Goal: Share content: Share content

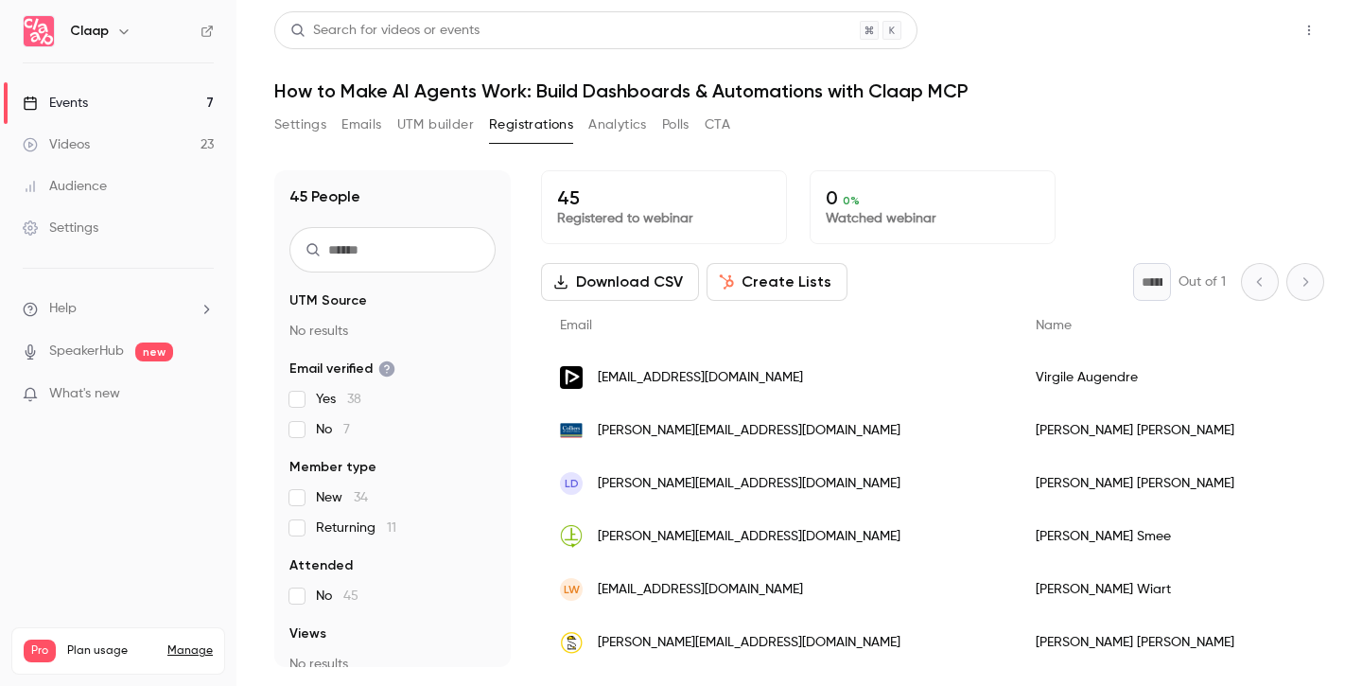
click at [1237, 24] on button "Share" at bounding box center [1241, 30] width 75 height 38
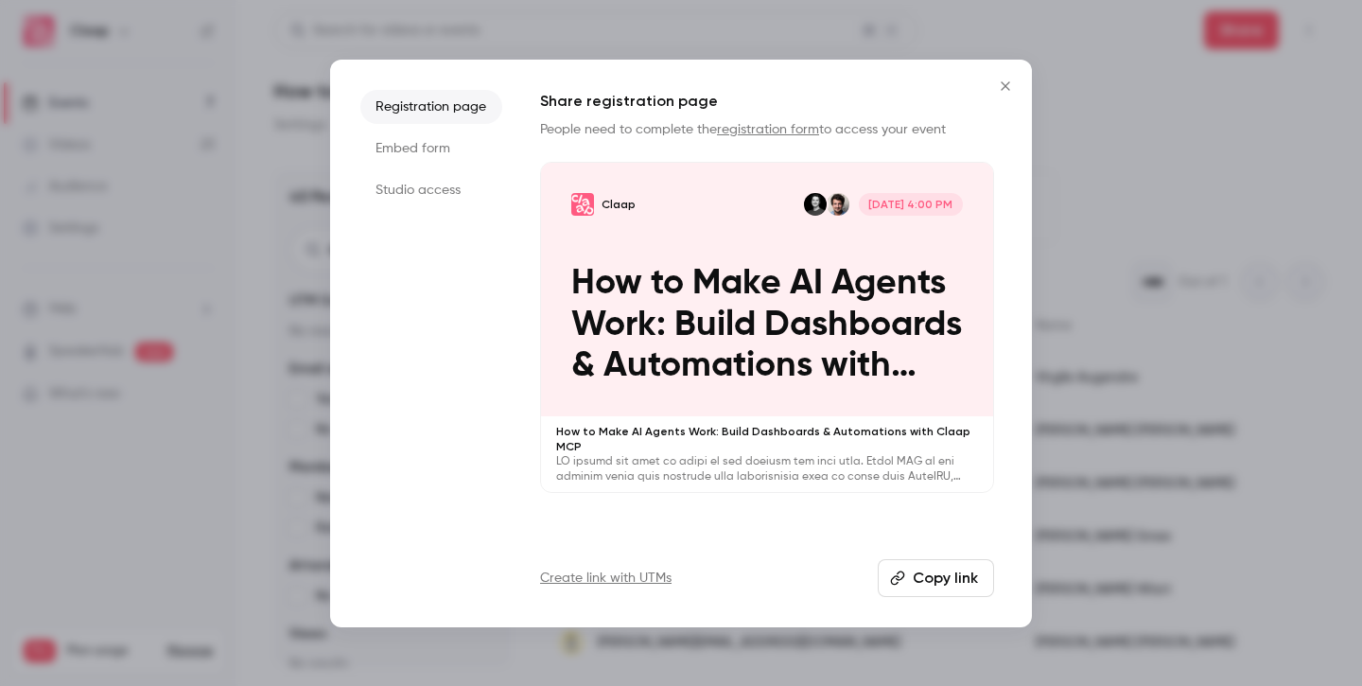
click at [929, 580] on button "Copy link" at bounding box center [936, 578] width 116 height 38
click at [996, 71] on button "Close" at bounding box center [1005, 86] width 38 height 38
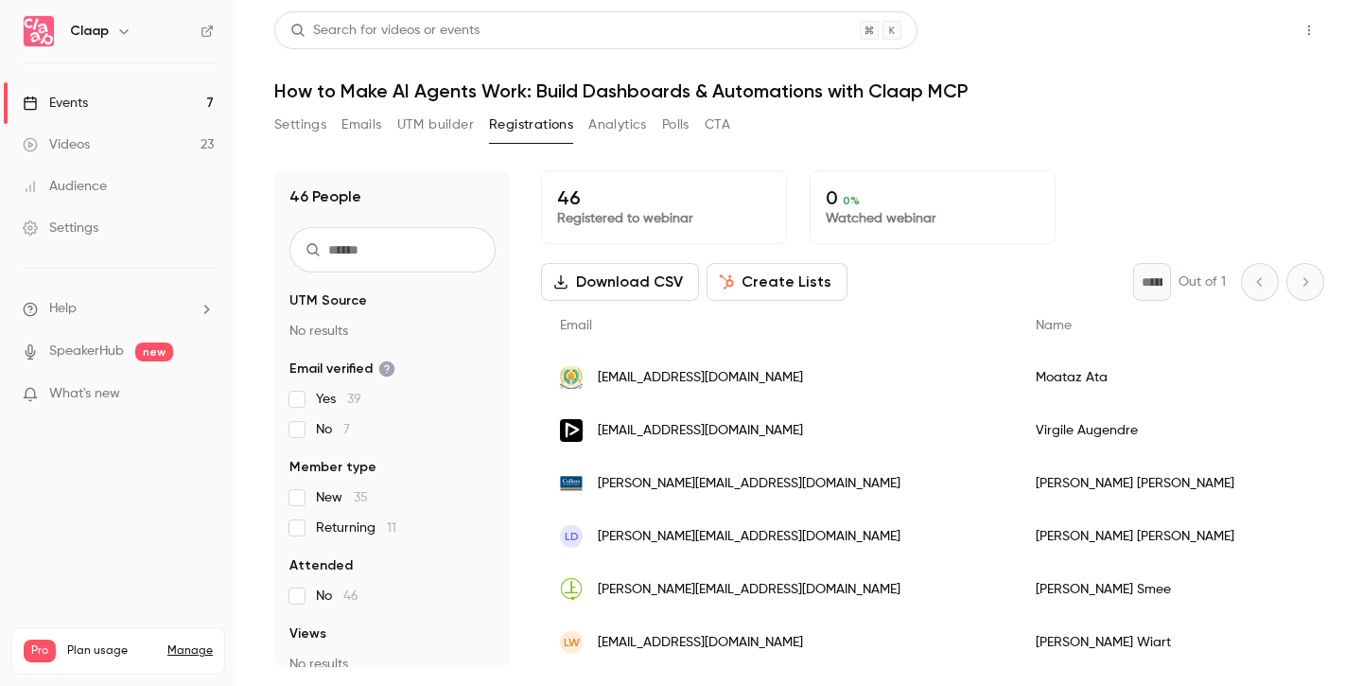
click at [1236, 37] on button "Share" at bounding box center [1241, 30] width 75 height 38
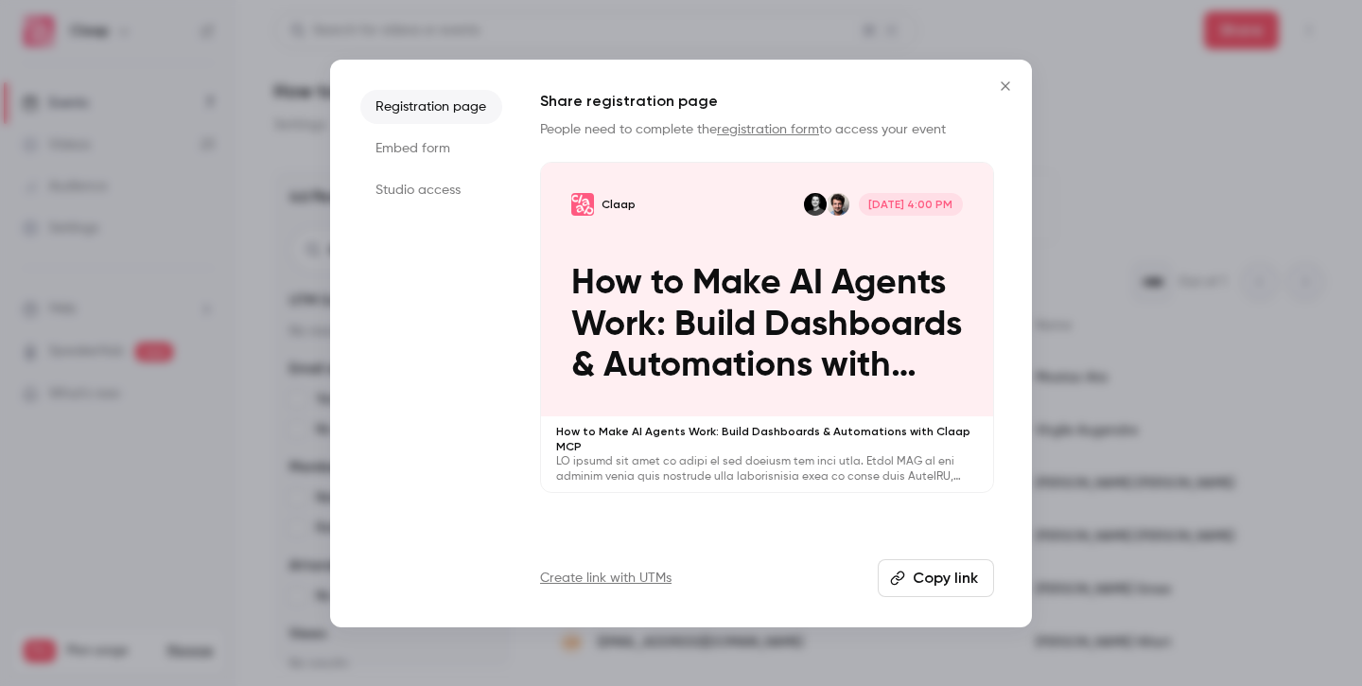
click at [953, 577] on button "Copy link" at bounding box center [936, 578] width 116 height 38
click at [999, 89] on icon "Close" at bounding box center [1005, 85] width 23 height 15
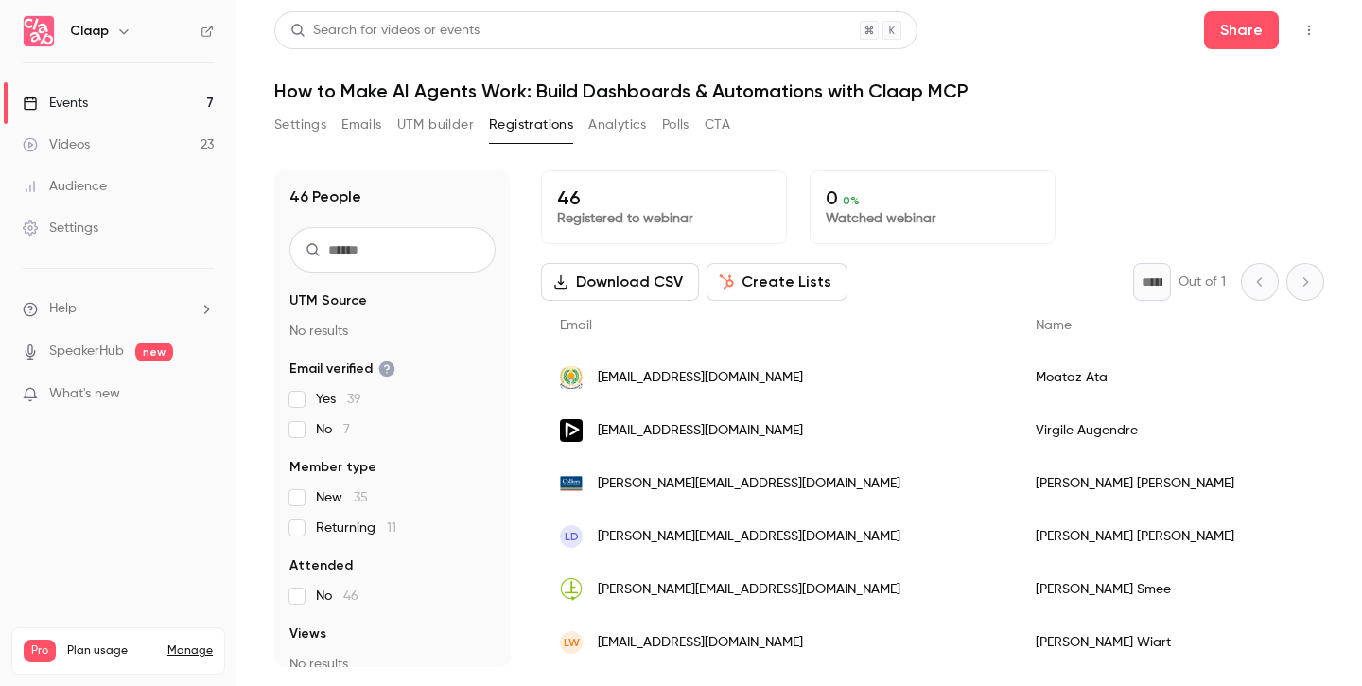
click at [112, 101] on link "Events 7" at bounding box center [118, 103] width 236 height 42
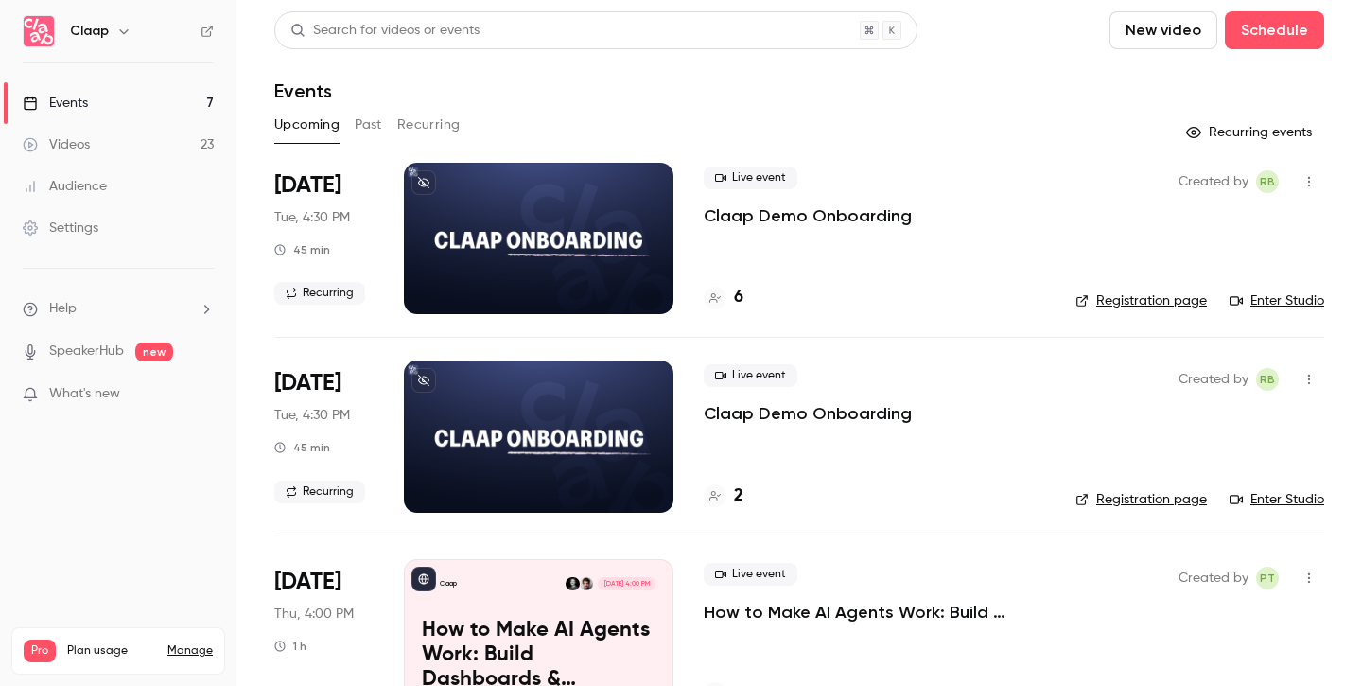
click at [365, 120] on button "Past" at bounding box center [368, 125] width 27 height 30
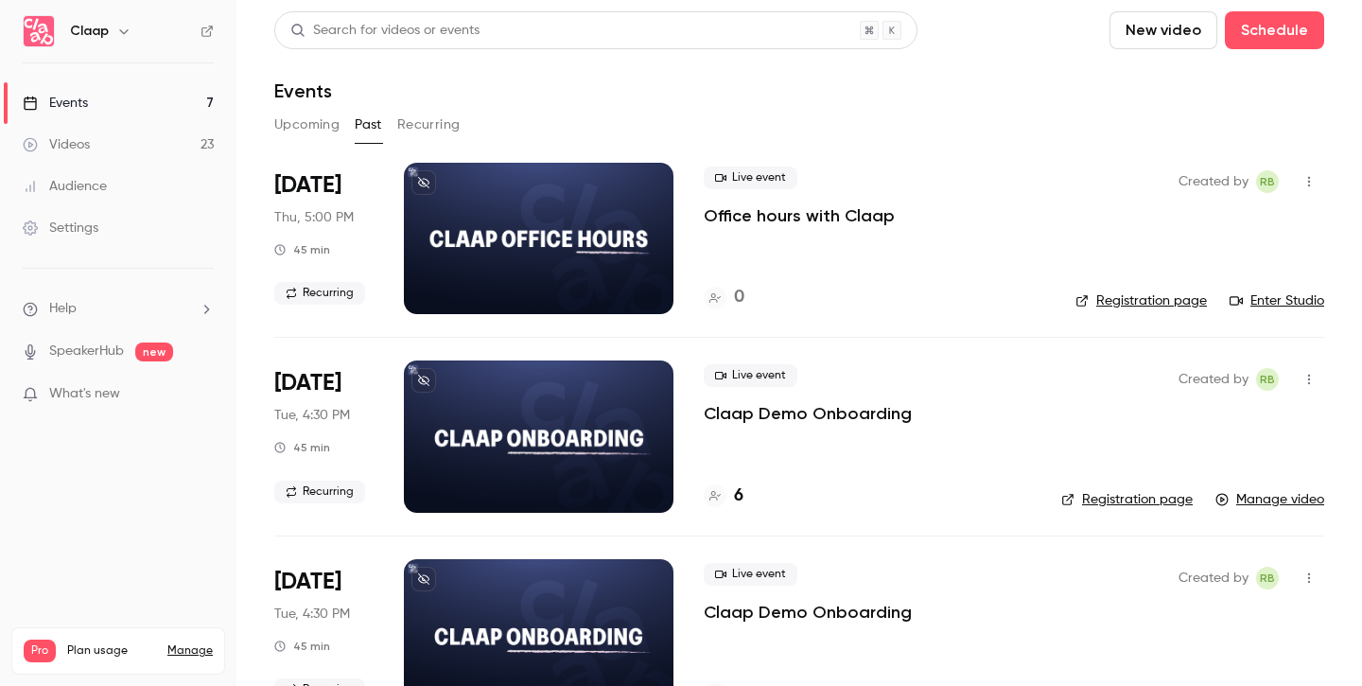
click at [317, 120] on button "Upcoming" at bounding box center [306, 125] width 65 height 30
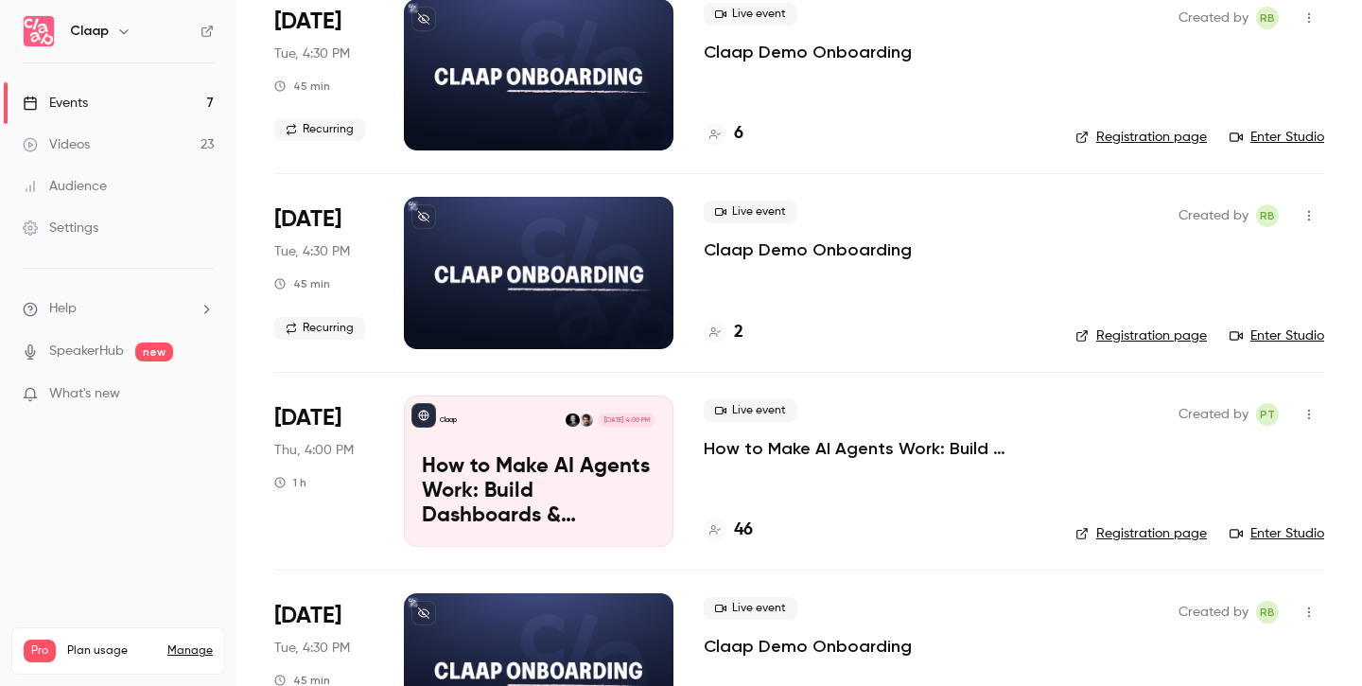
scroll to position [204, 0]
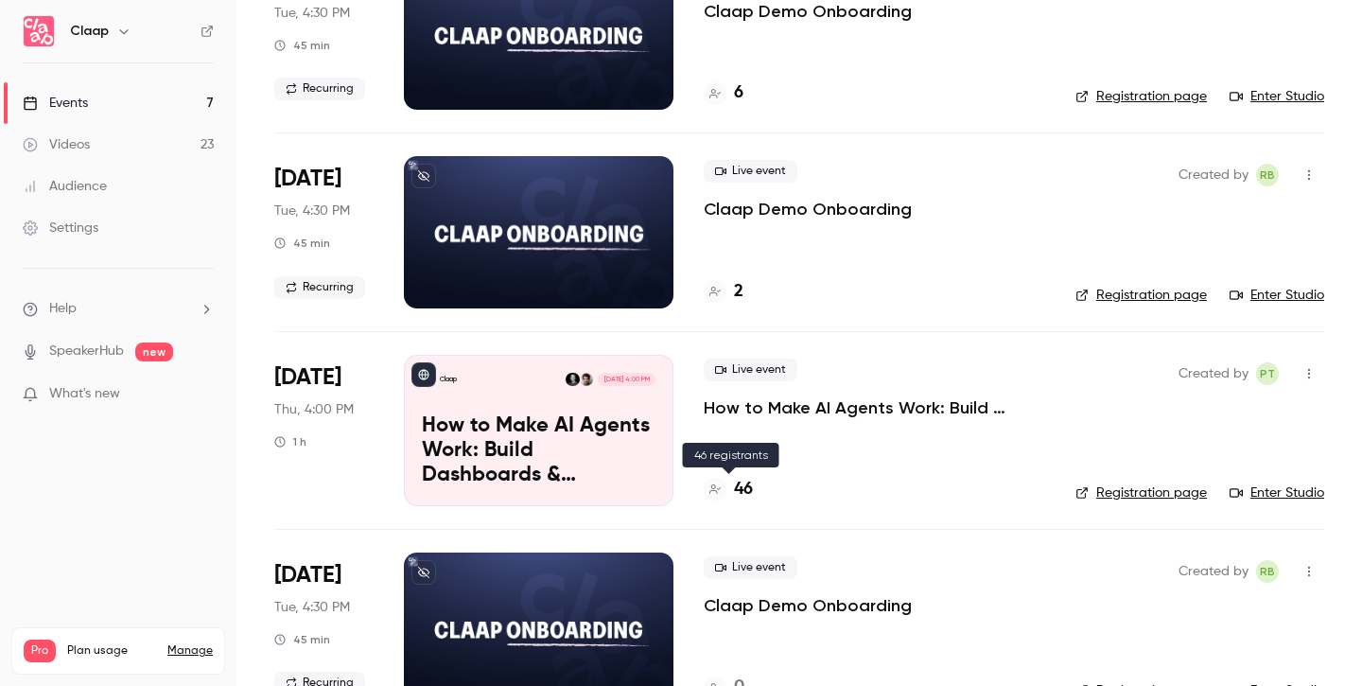
click at [745, 492] on h4 "46" at bounding box center [743, 490] width 19 height 26
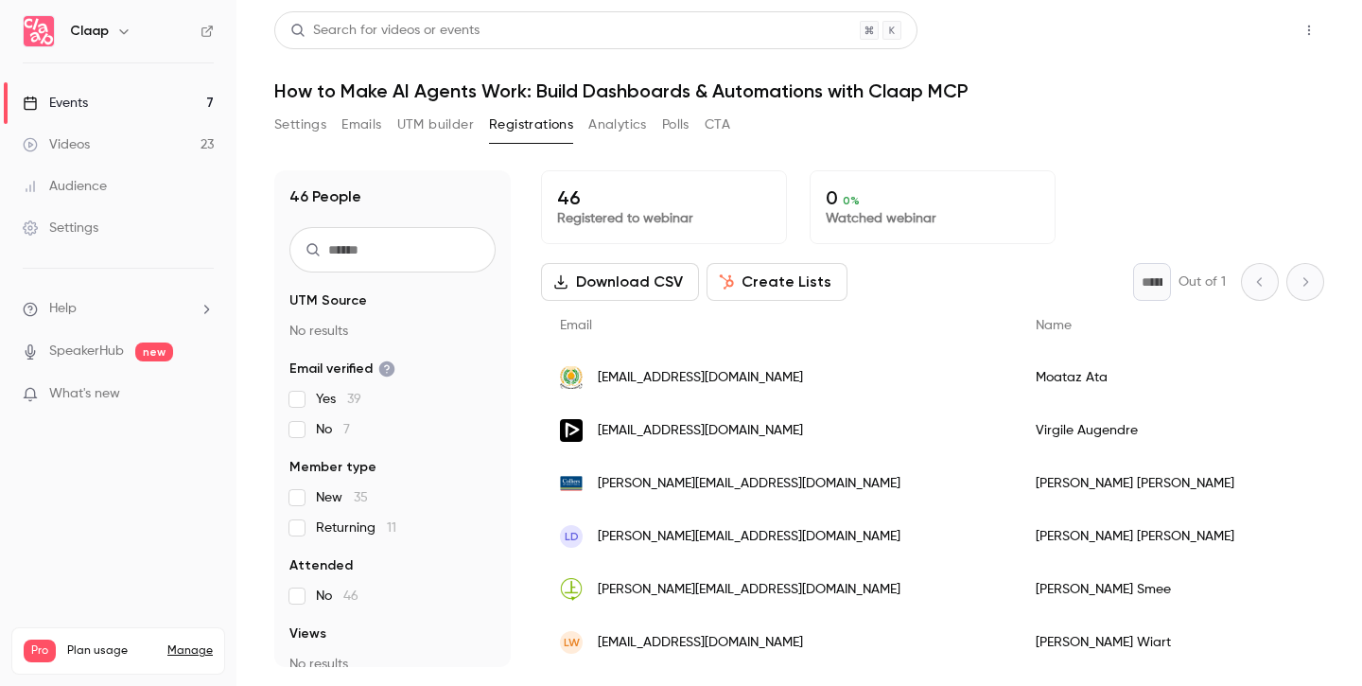
click at [1244, 28] on button "Share" at bounding box center [1241, 30] width 75 height 38
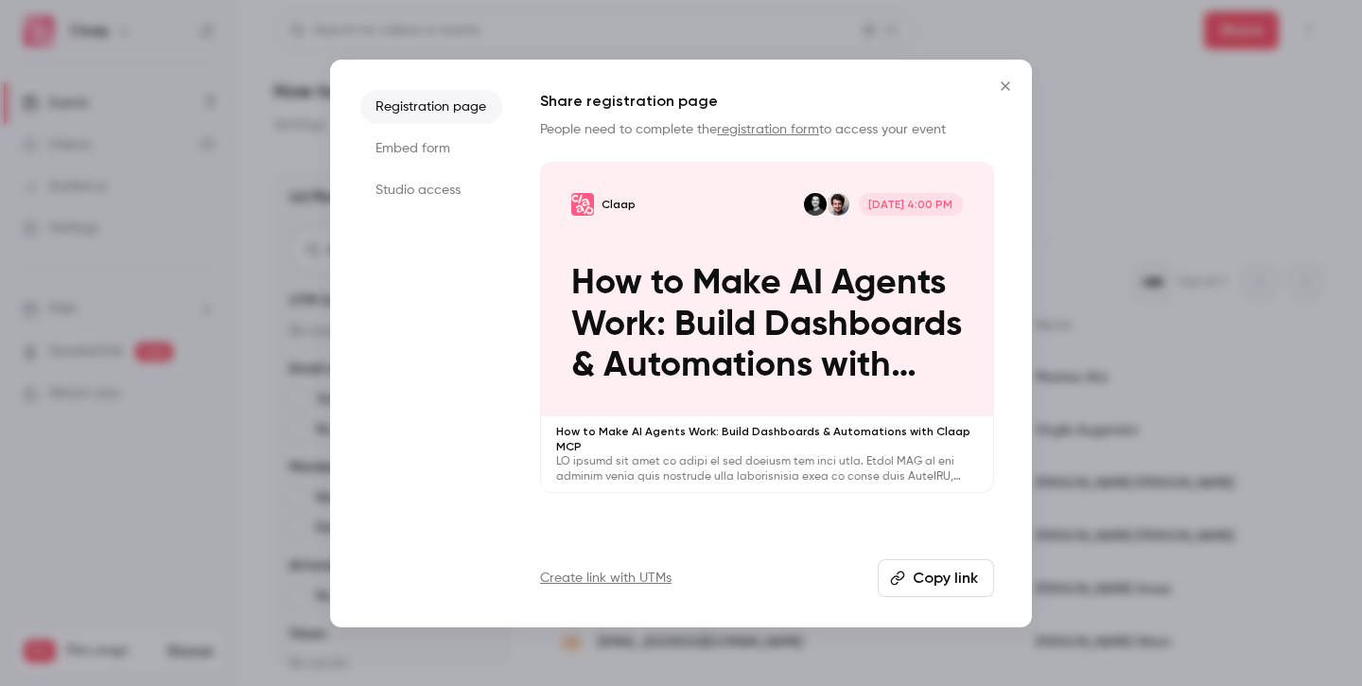
click at [940, 577] on button "Copy link" at bounding box center [936, 578] width 116 height 38
click at [1115, 191] on div at bounding box center [681, 343] width 1362 height 686
